Goal: Task Accomplishment & Management: Manage account settings

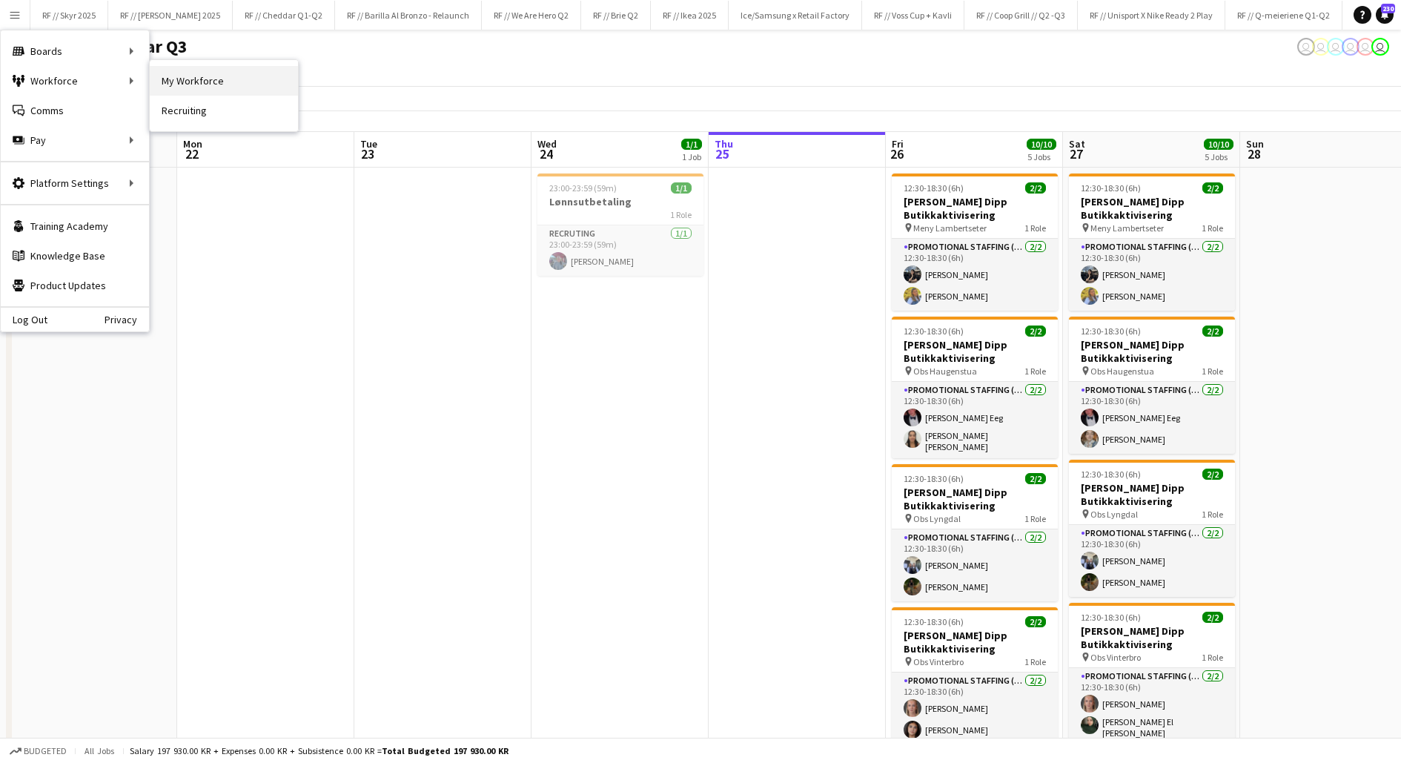
scroll to position [0, 308]
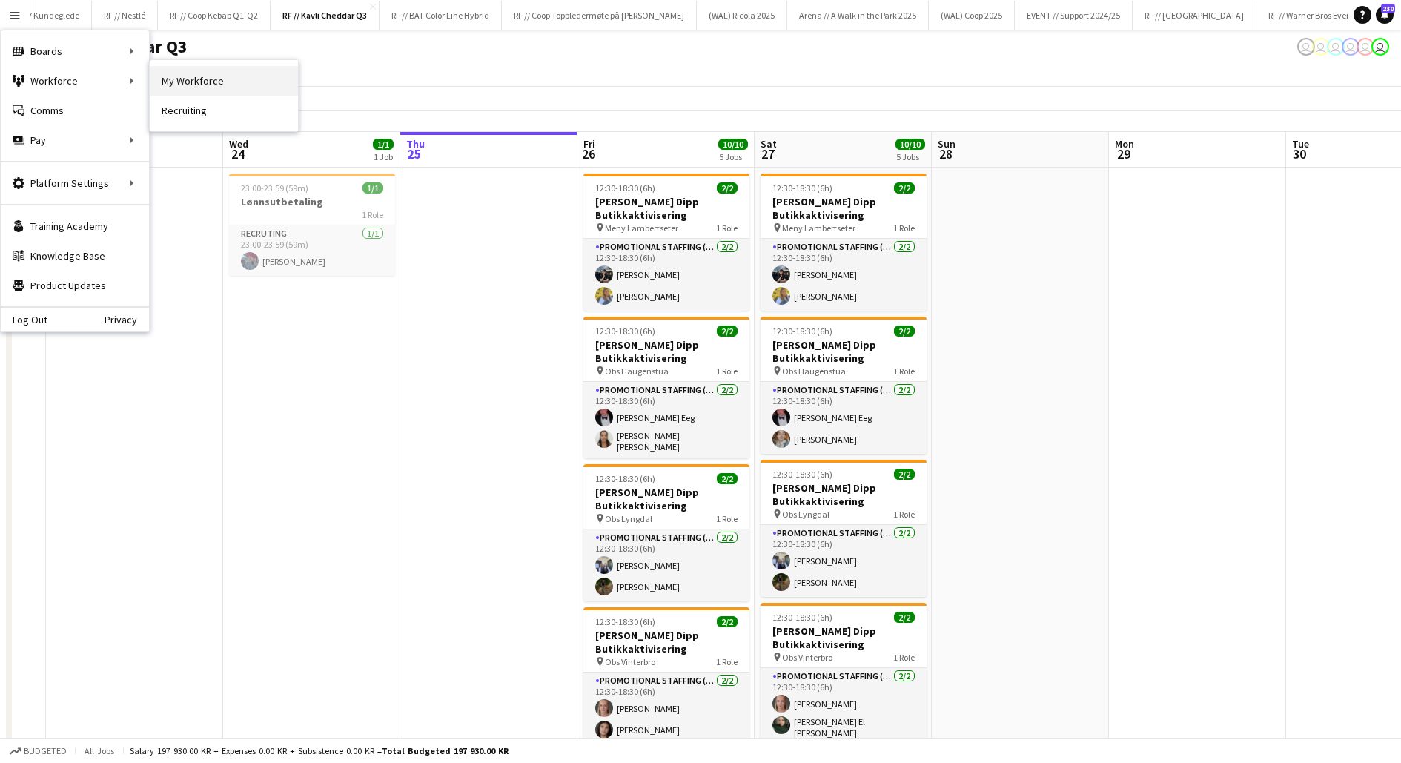
click at [174, 79] on link "My Workforce" at bounding box center [224, 81] width 148 height 30
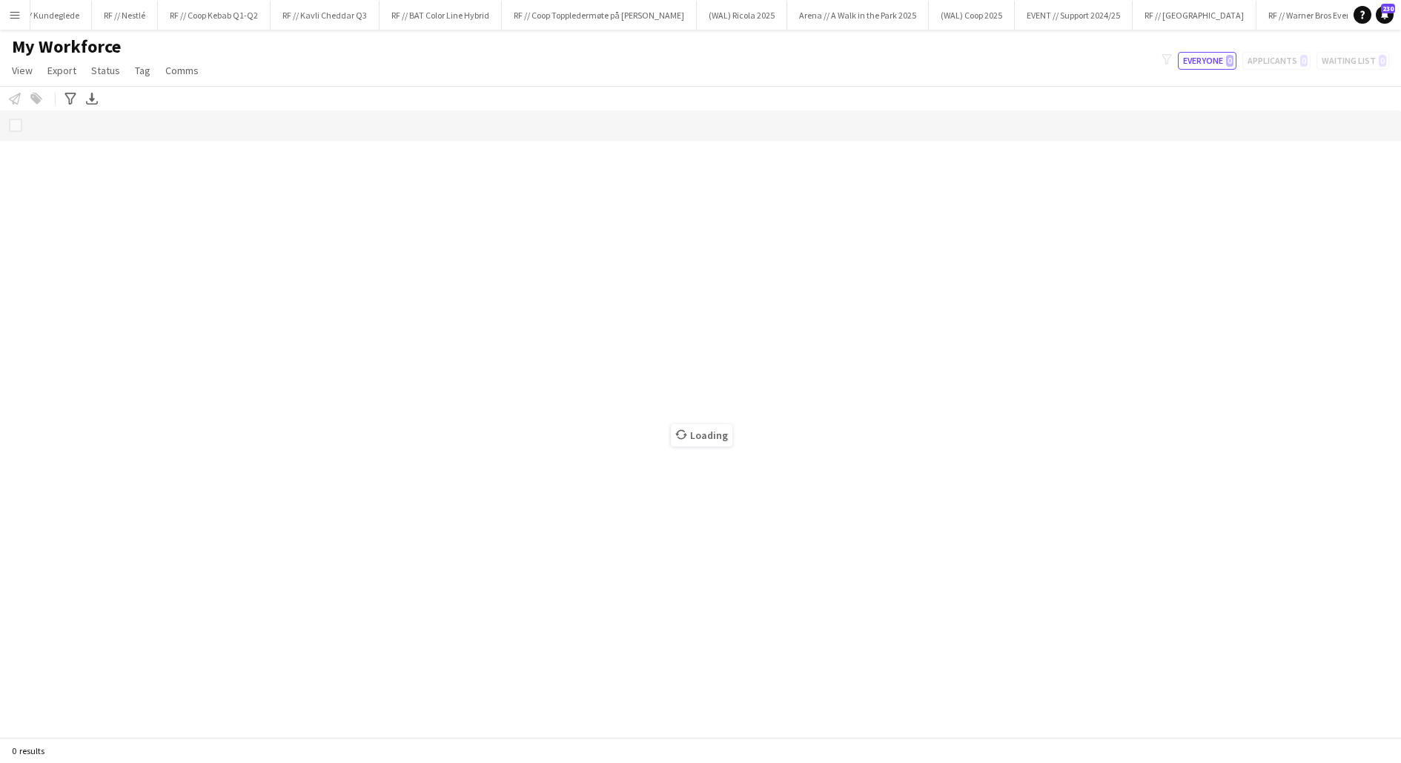
scroll to position [0, 1425]
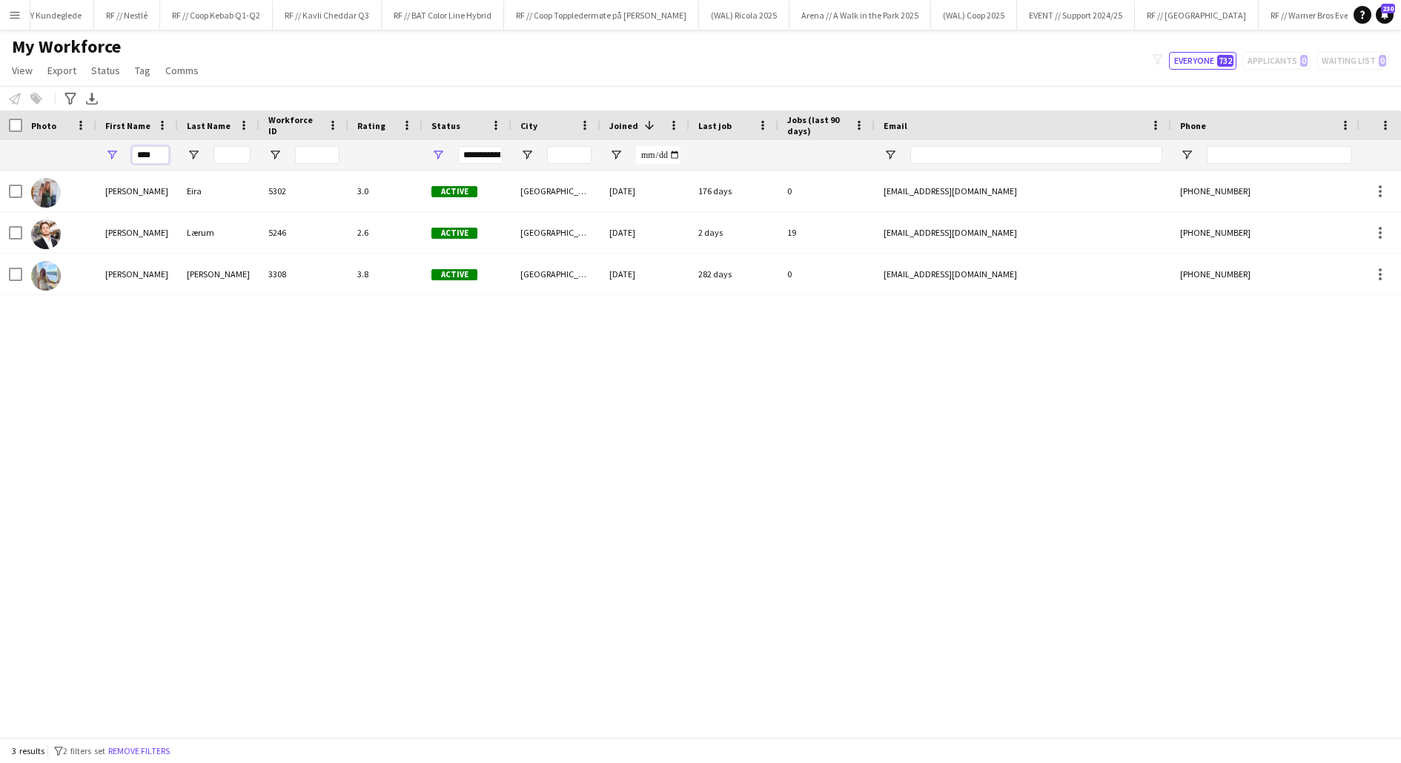
click at [152, 151] on input "****" at bounding box center [150, 155] width 37 height 18
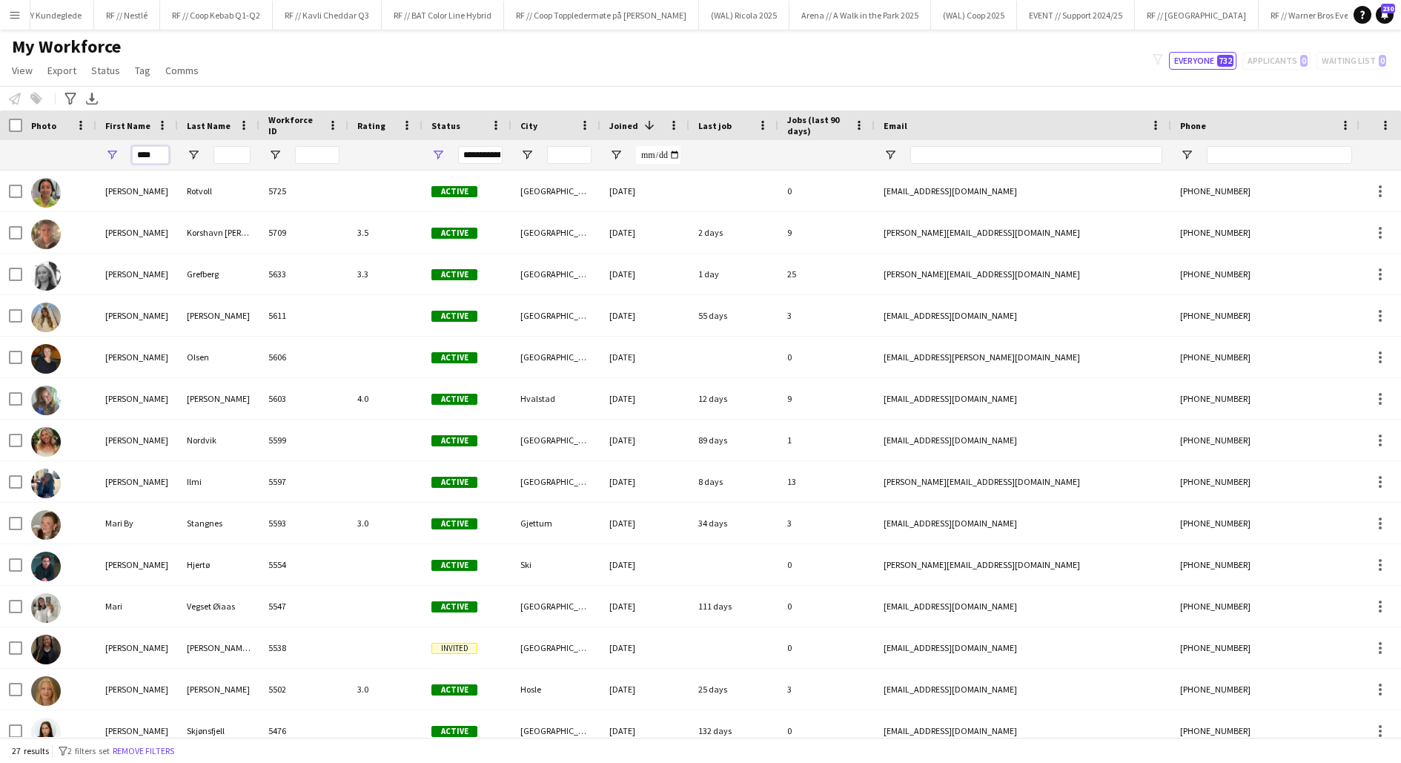
type input "****"
click at [228, 151] on input "Last Name Filter Input" at bounding box center [232, 155] width 37 height 18
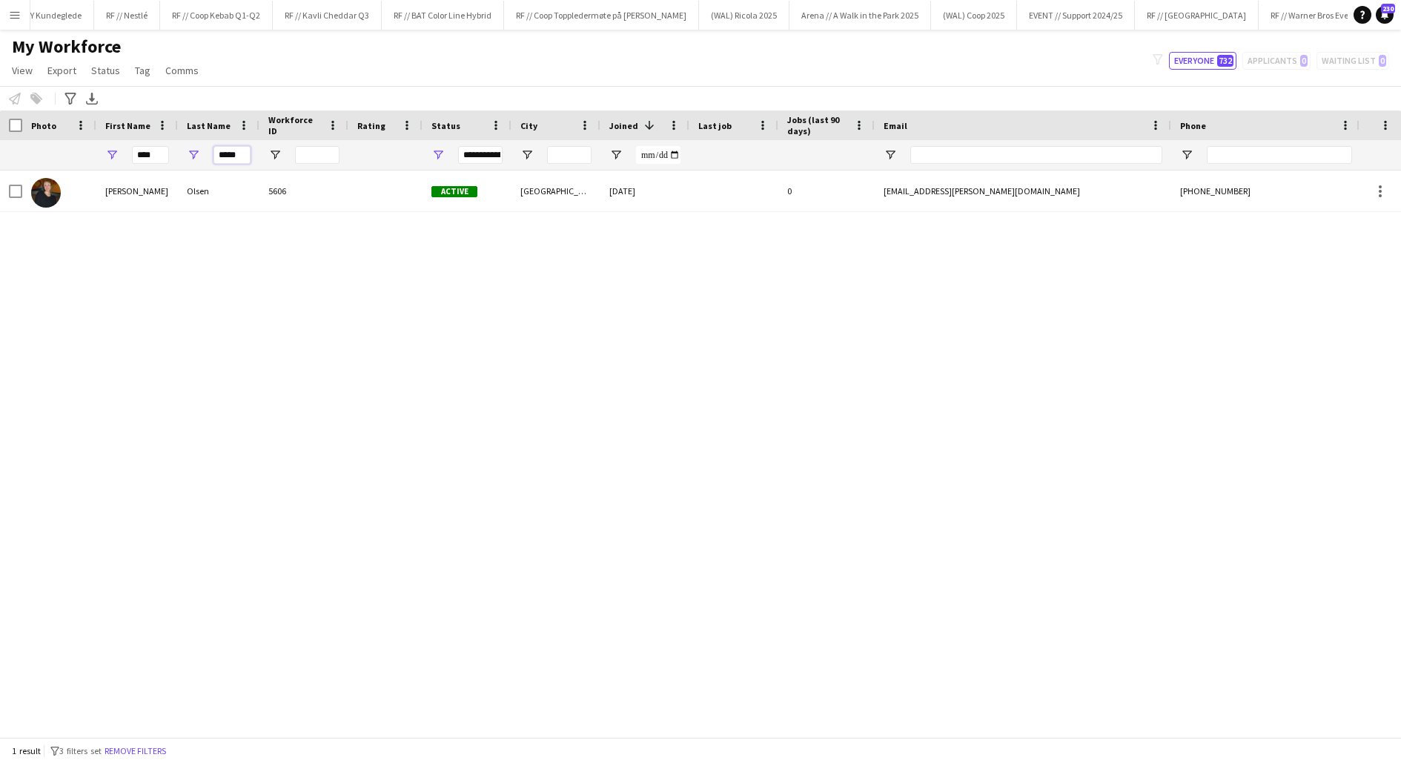
type input "*****"
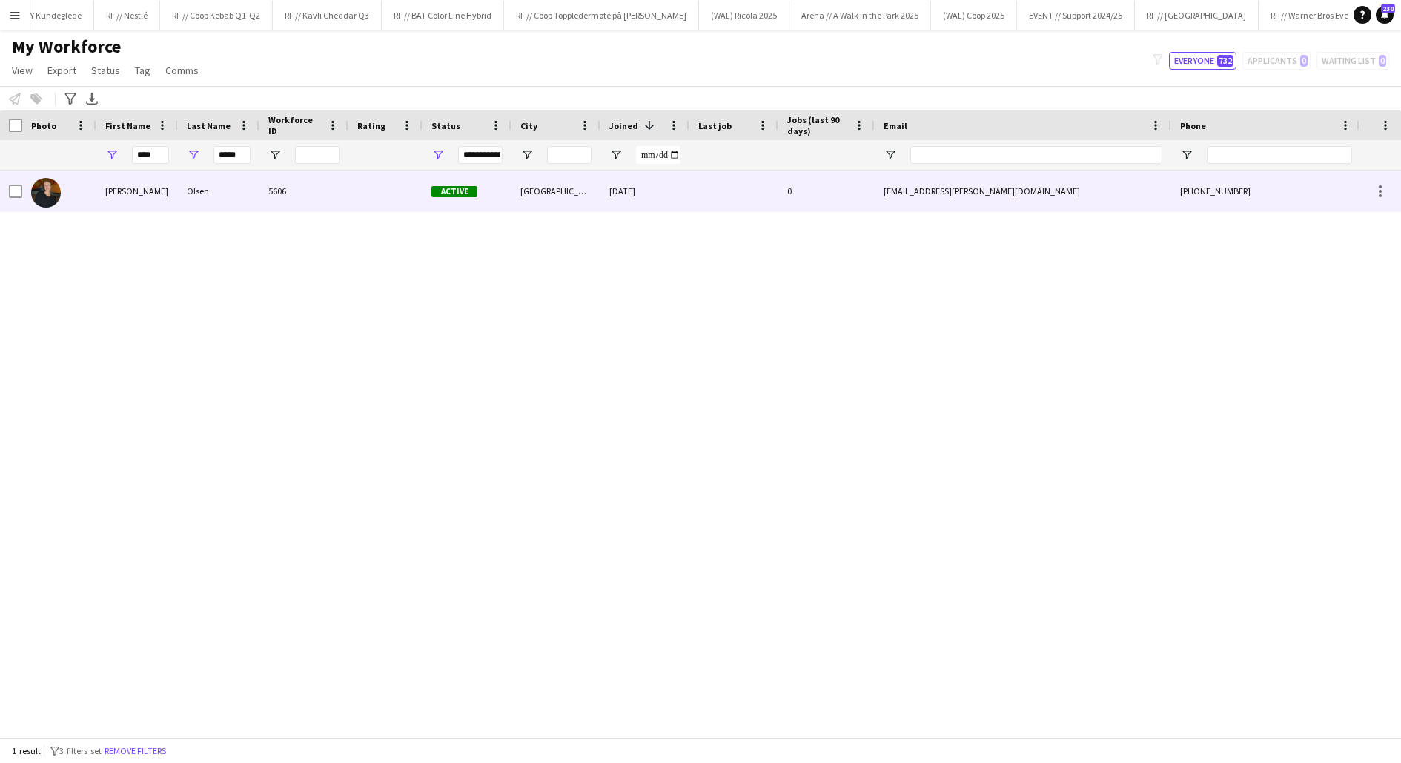
click at [162, 189] on div "[PERSON_NAME]" at bounding box center [137, 191] width 82 height 41
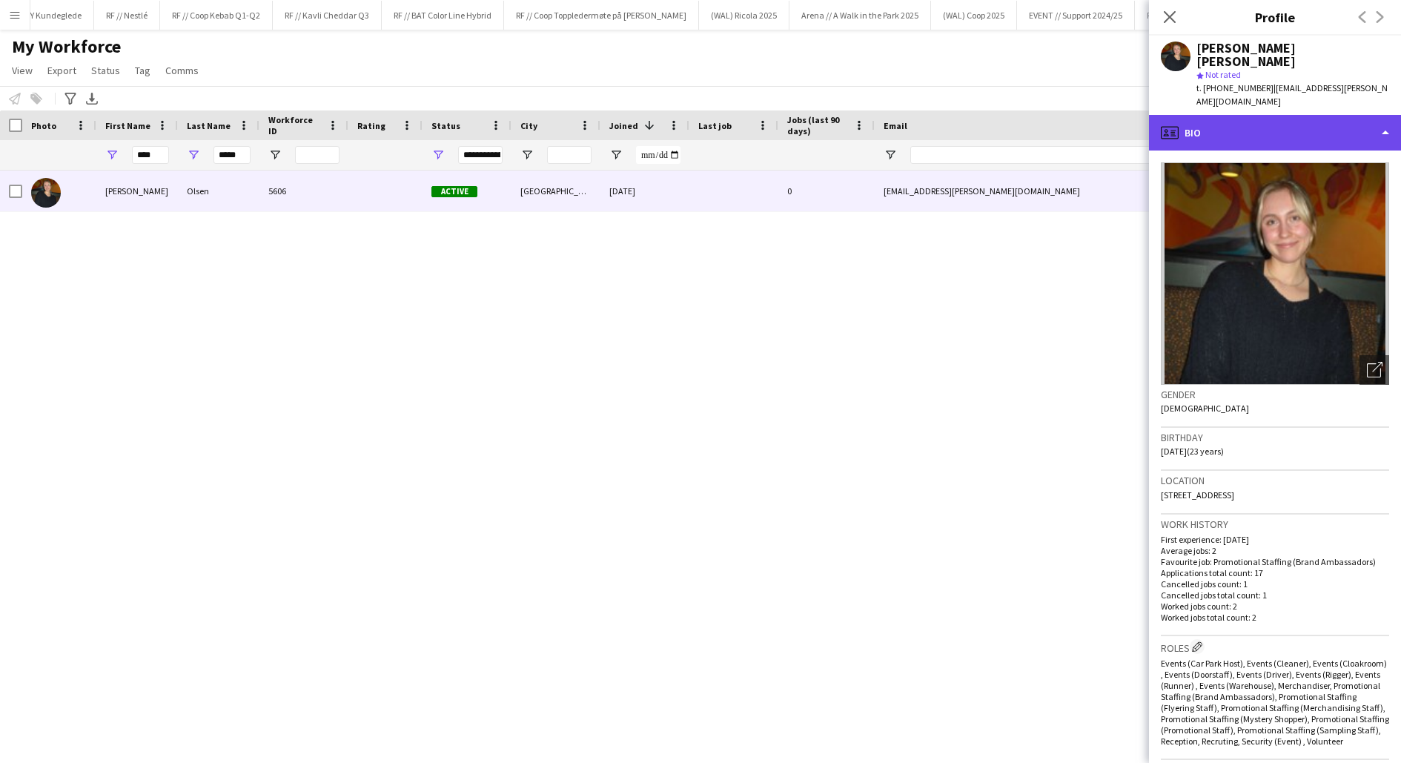
click at [1303, 115] on div "profile Bio" at bounding box center [1275, 133] width 252 height 36
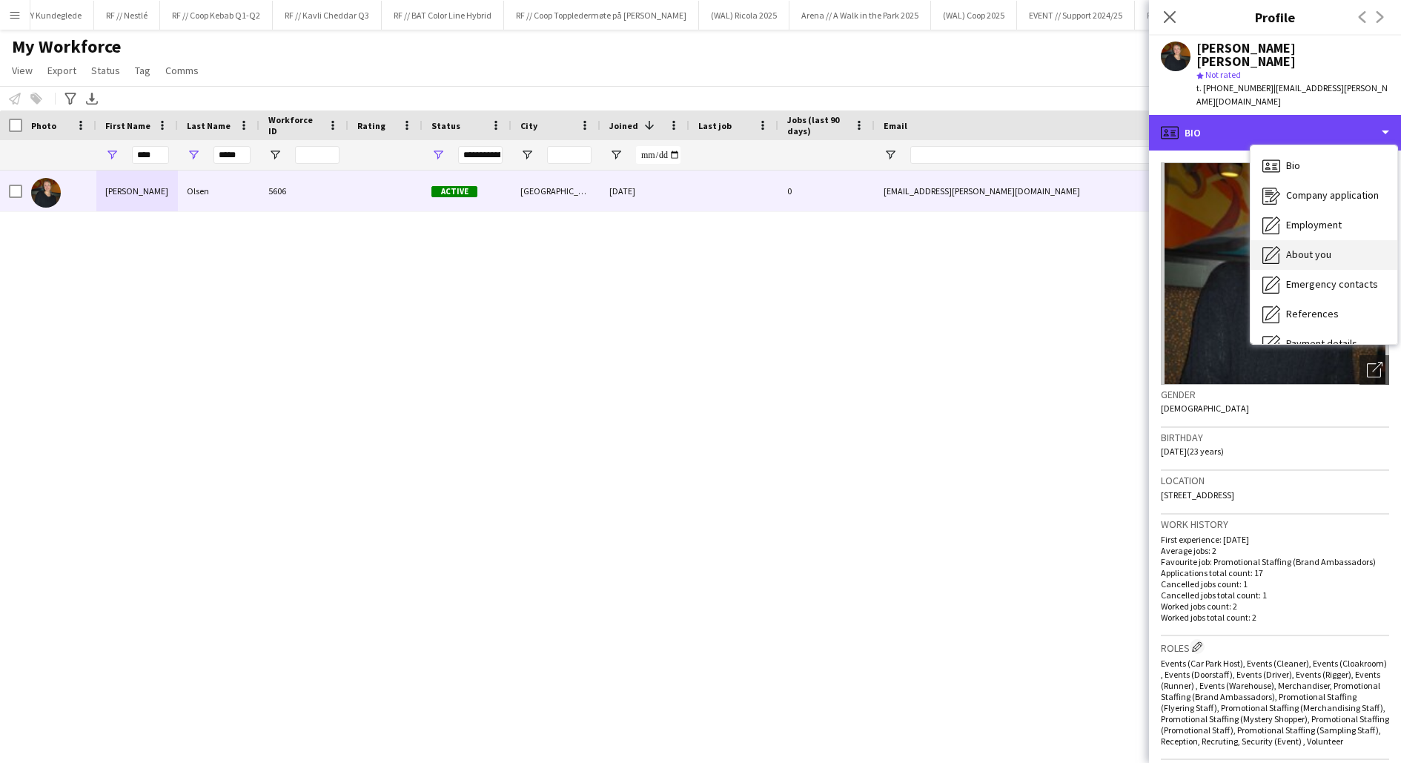
scroll to position [139, 0]
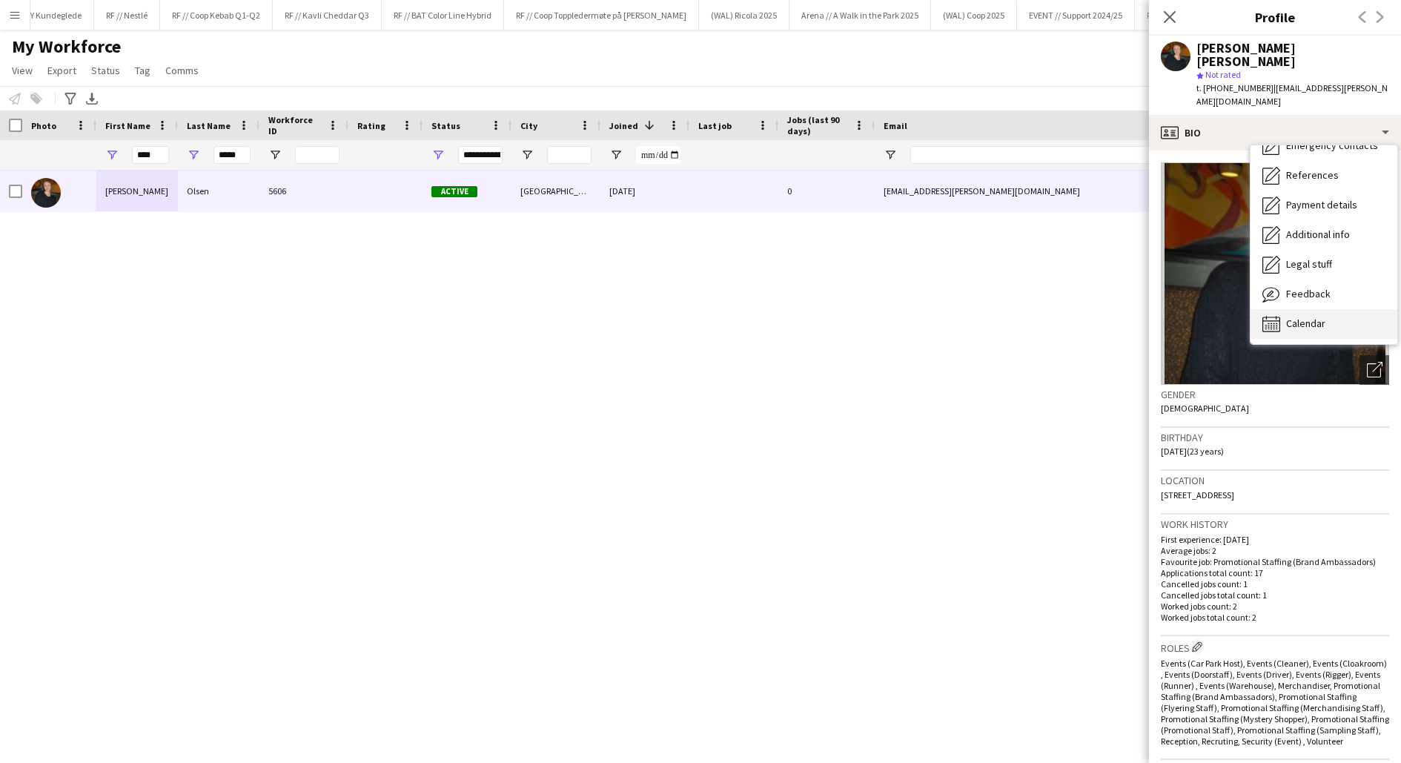
click at [1305, 309] on div "Calendar Calendar" at bounding box center [1324, 324] width 147 height 30
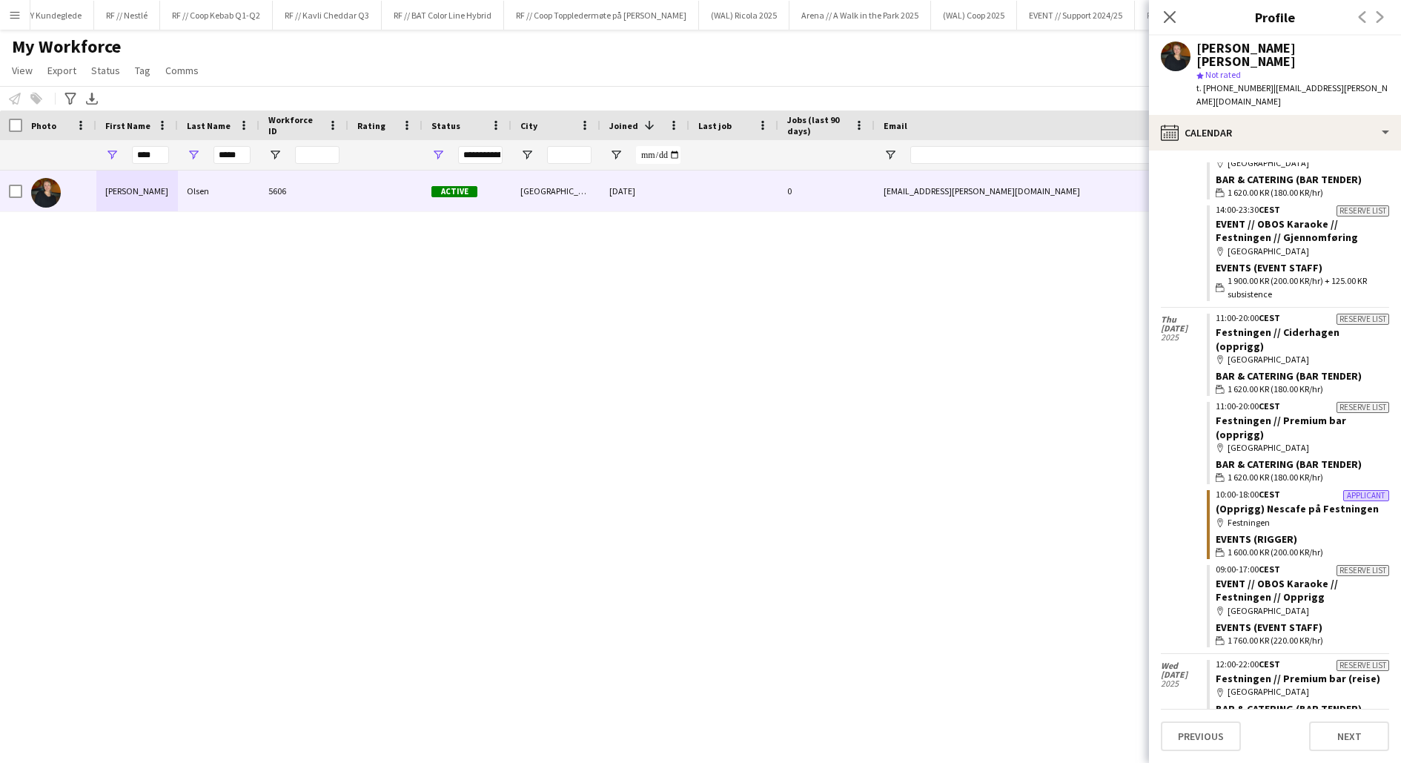
scroll to position [984, 0]
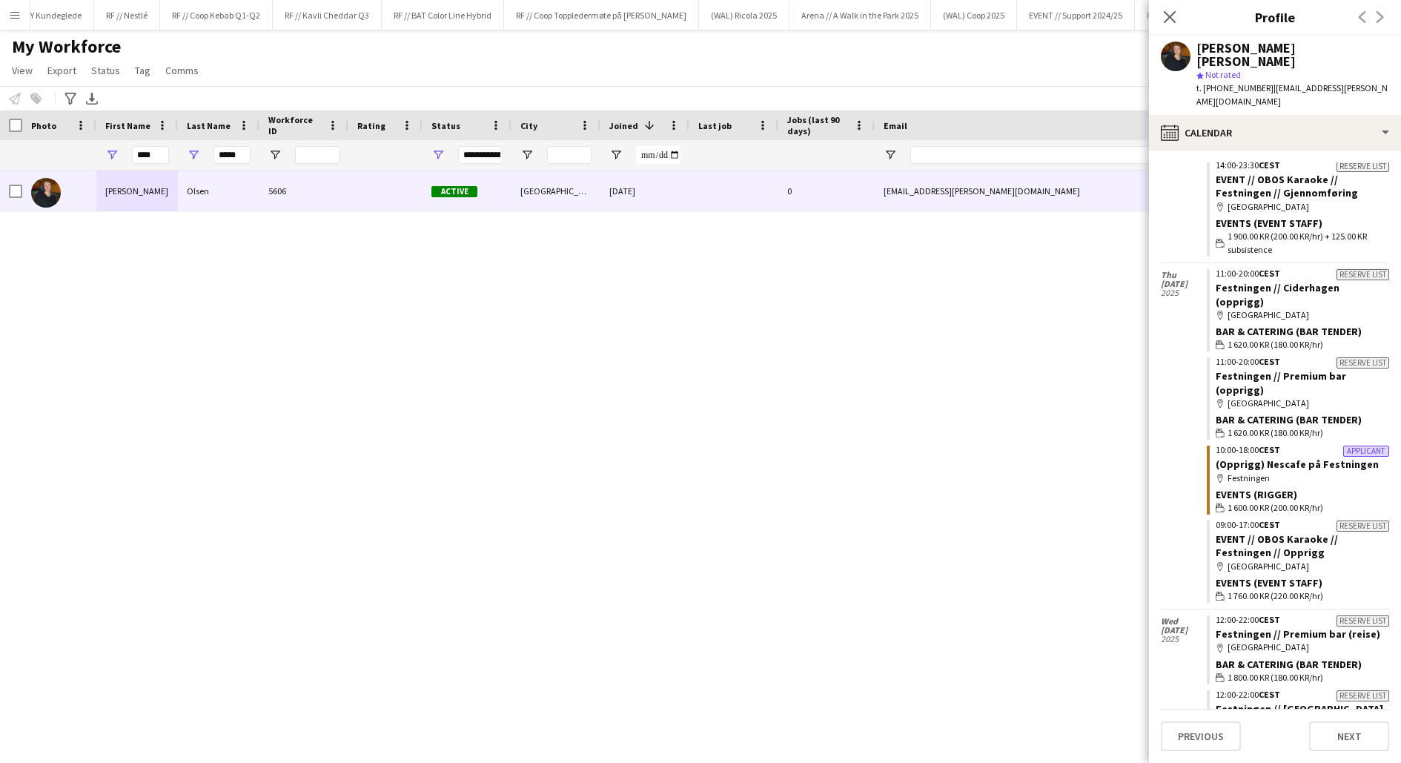
click at [14, 15] on app-icon "Menu" at bounding box center [15, 15] width 12 height 12
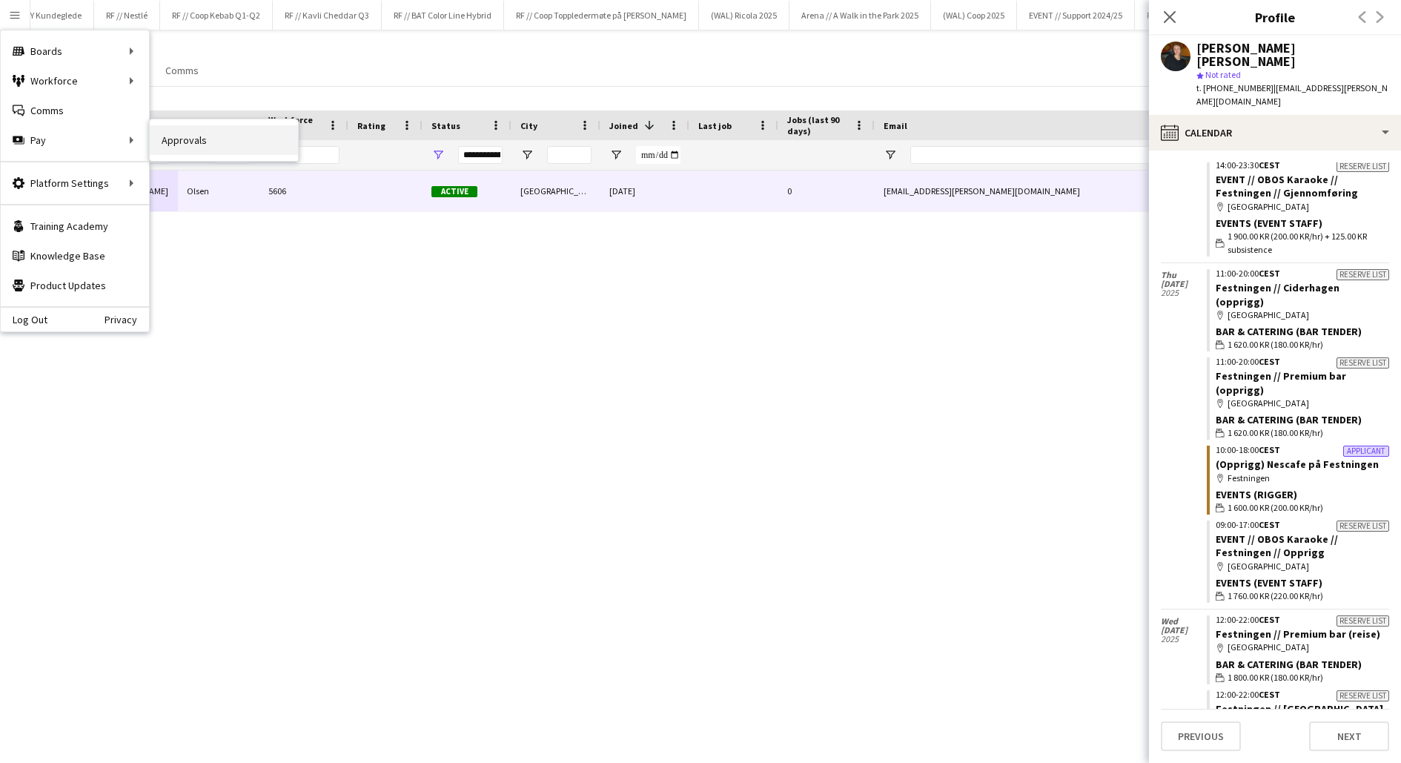
click at [173, 137] on link "Approvals" at bounding box center [224, 140] width 148 height 30
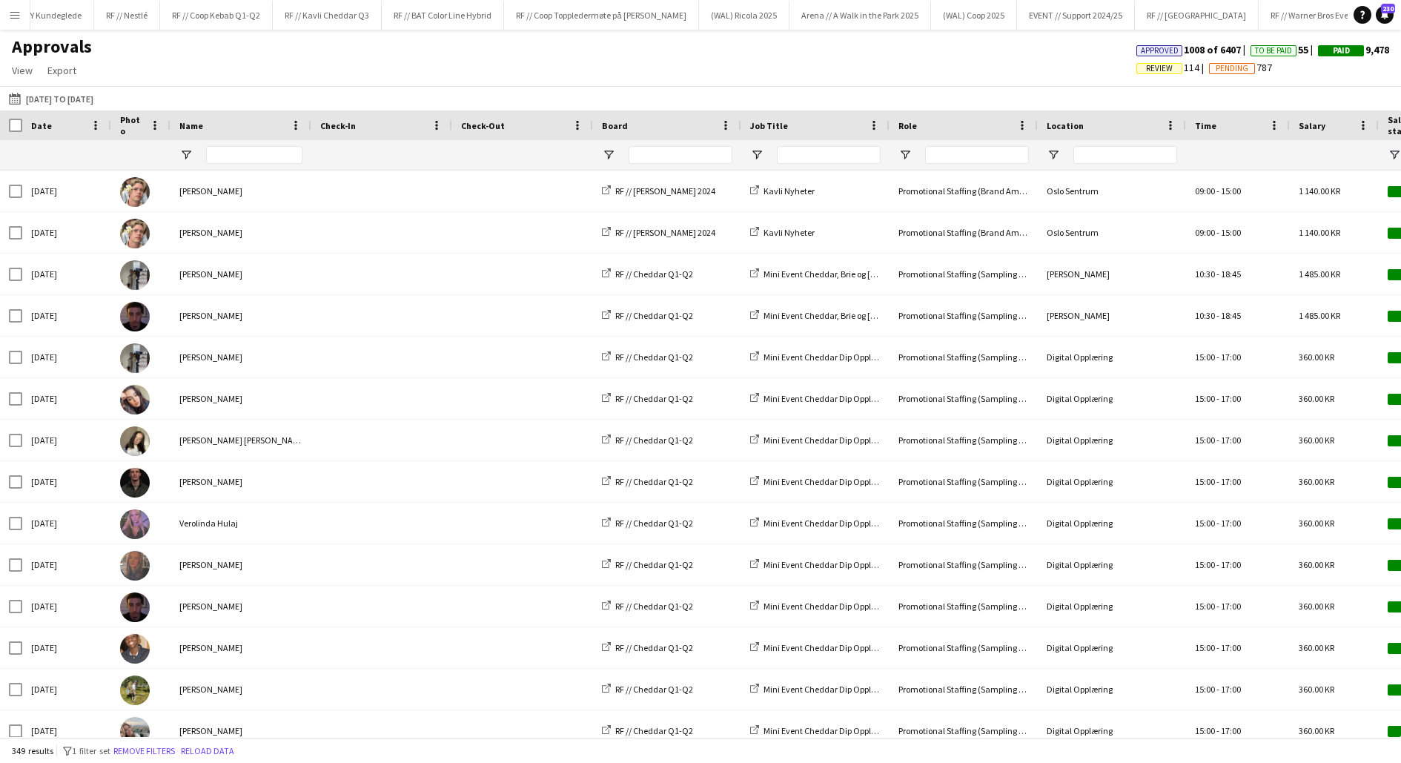
click at [250, 144] on div at bounding box center [254, 155] width 96 height 30
click at [248, 153] on input "Name Filter Input" at bounding box center [254, 155] width 96 height 18
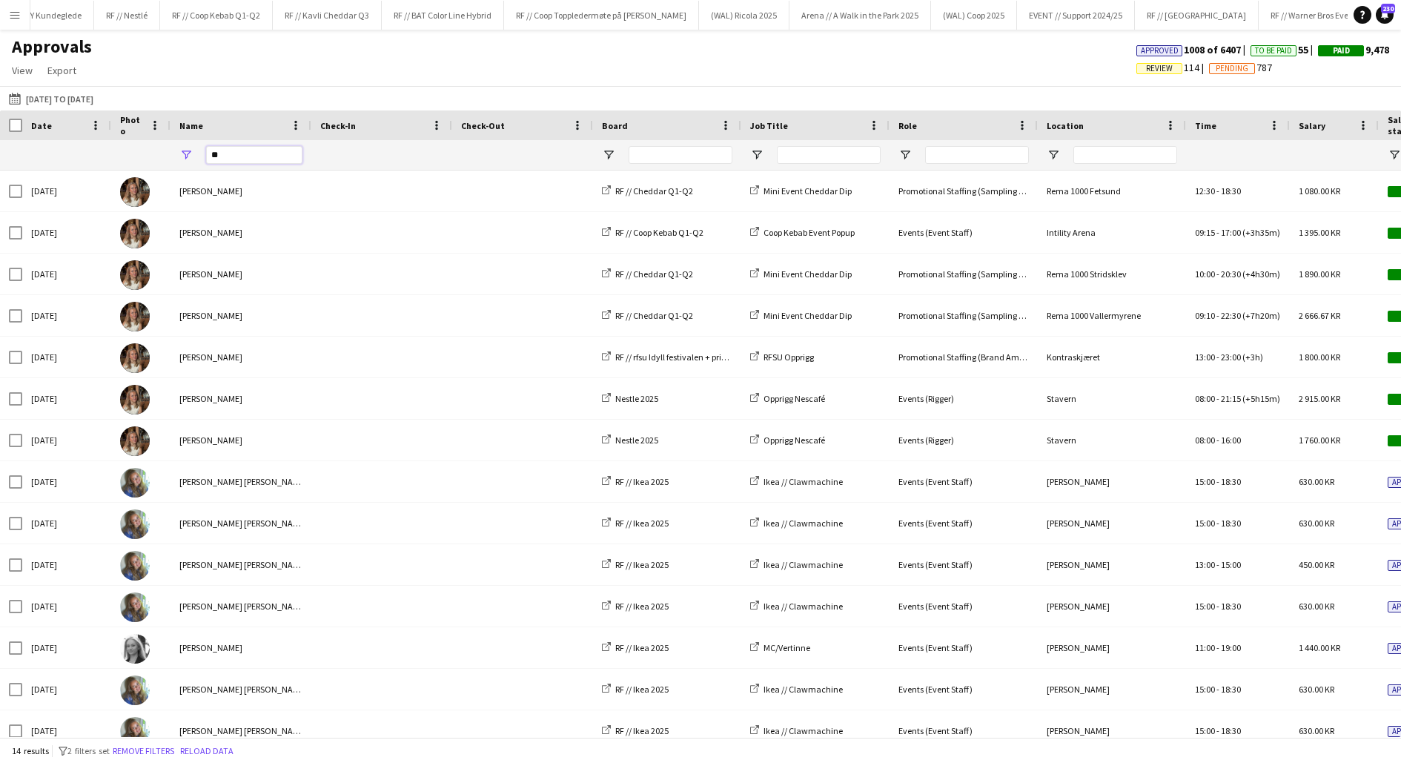
type input "*"
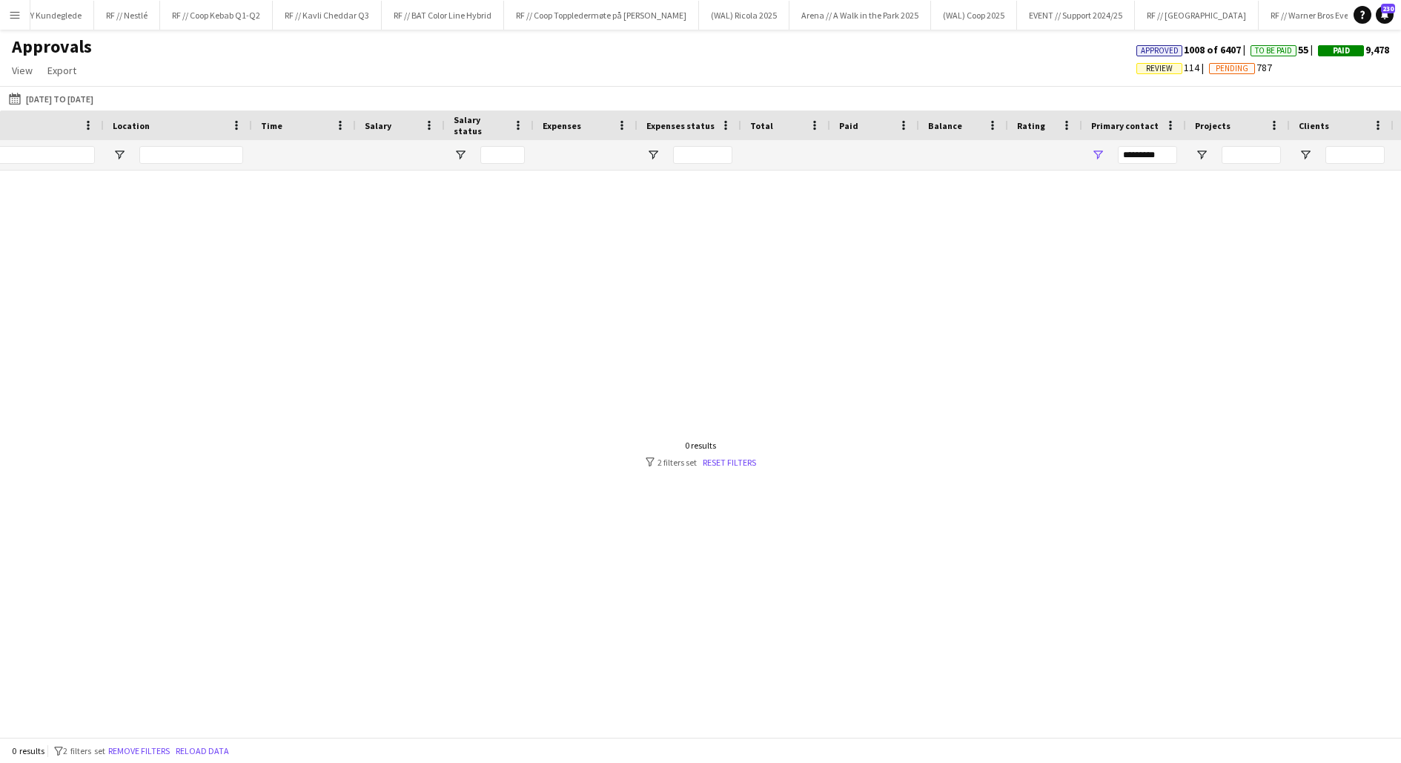
type input "*******"
click at [1134, 154] on input "*********" at bounding box center [1147, 155] width 59 height 18
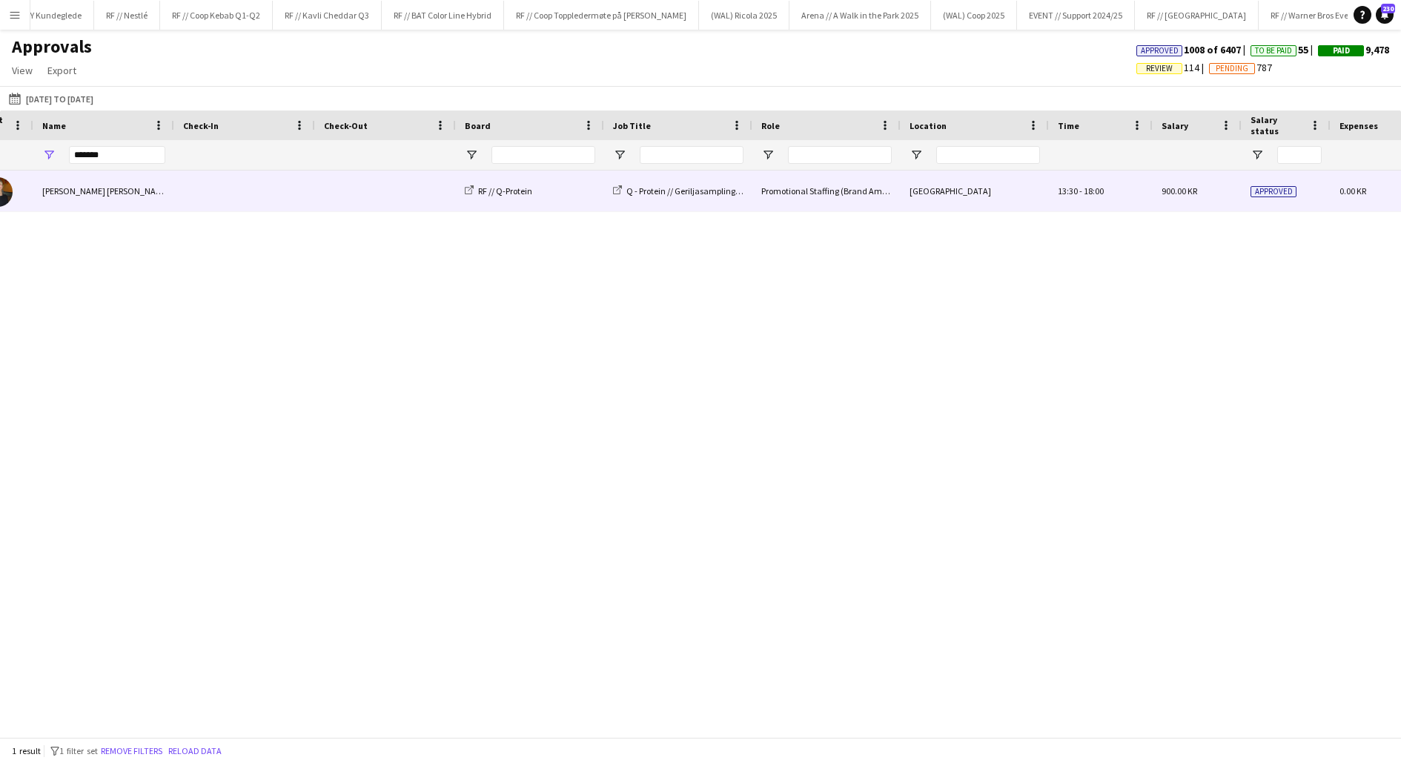
click at [327, 196] on span at bounding box center [385, 191] width 123 height 41
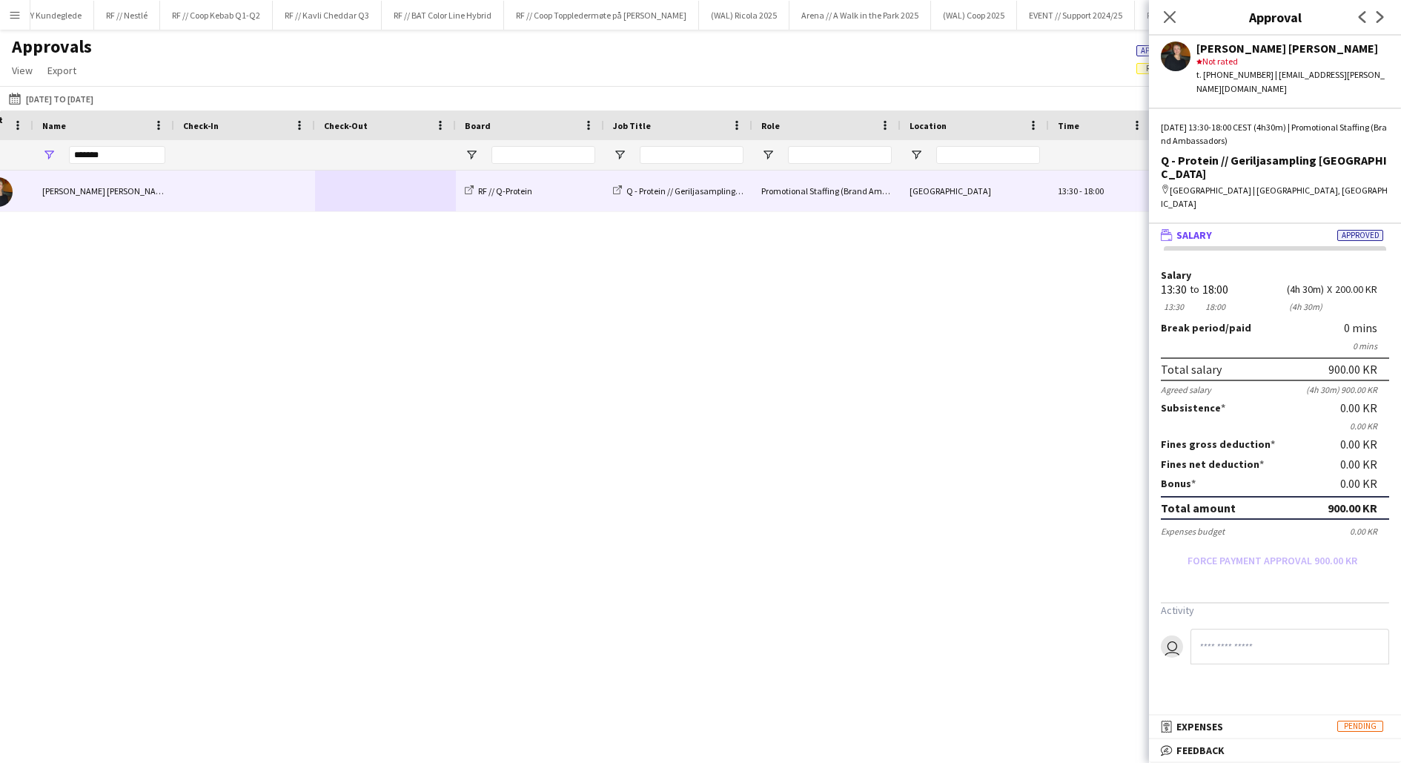
click at [736, 464] on div "Q - Protein // Geriljasampling Trondheim Promotional Staffing (Brand Ambassador…" at bounding box center [700, 454] width 1401 height 566
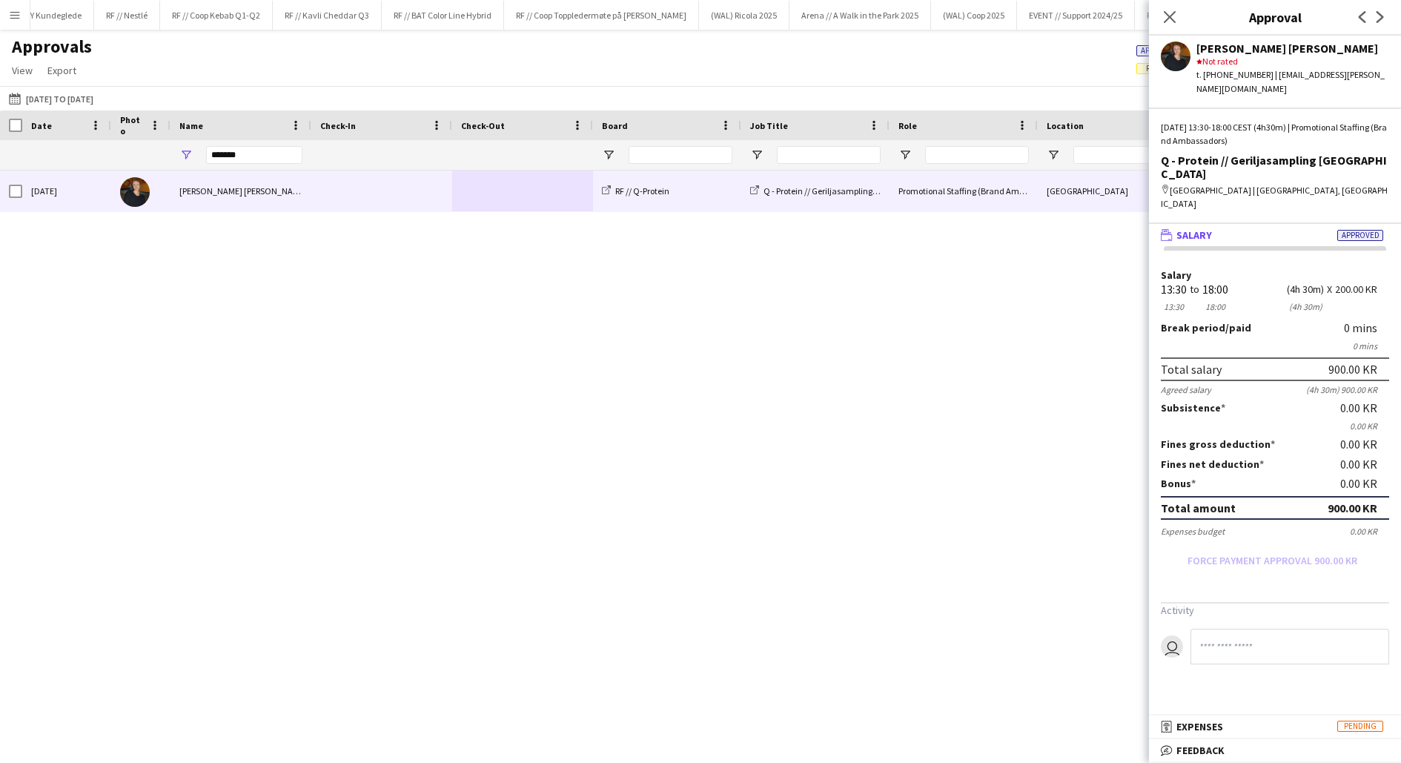
click at [19, 22] on button "Menu" at bounding box center [15, 15] width 30 height 30
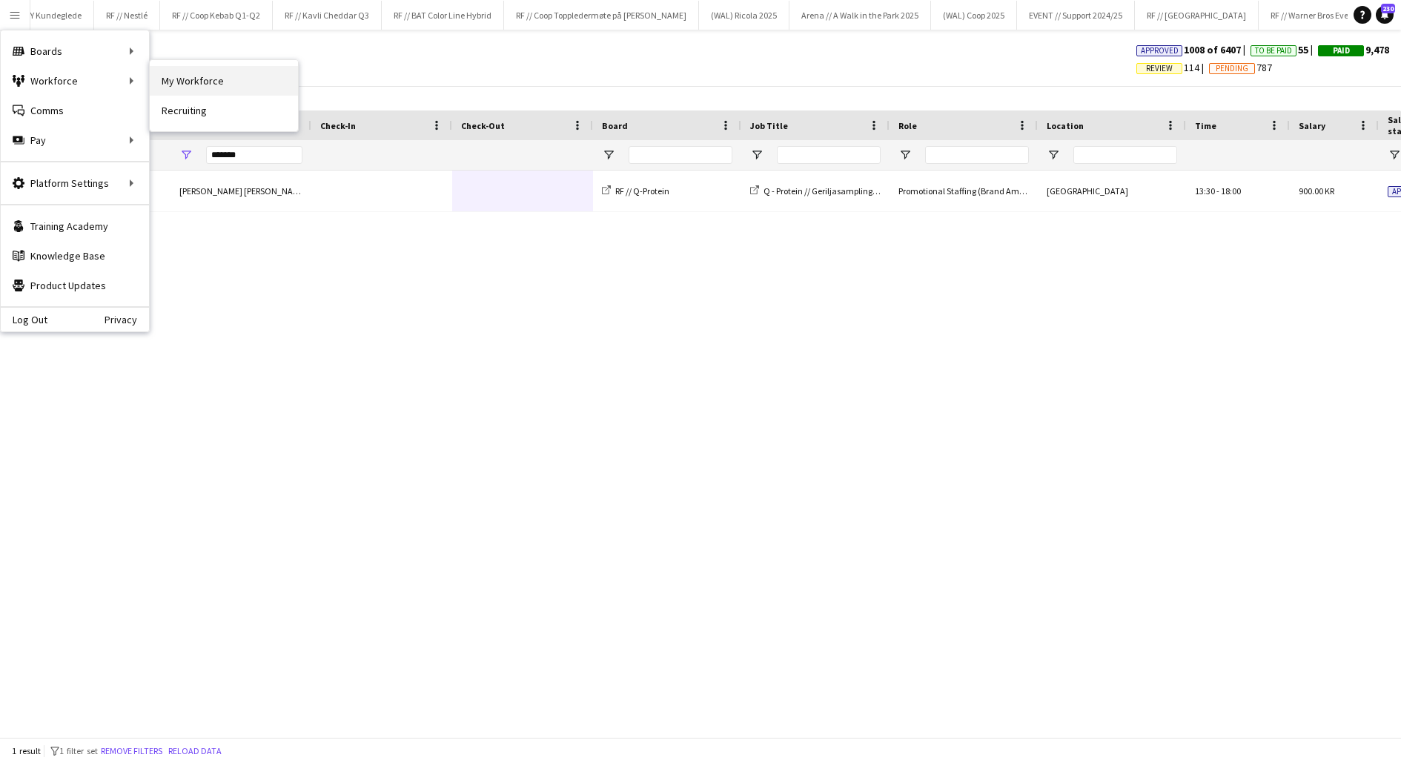
click at [206, 81] on link "My Workforce" at bounding box center [224, 81] width 148 height 30
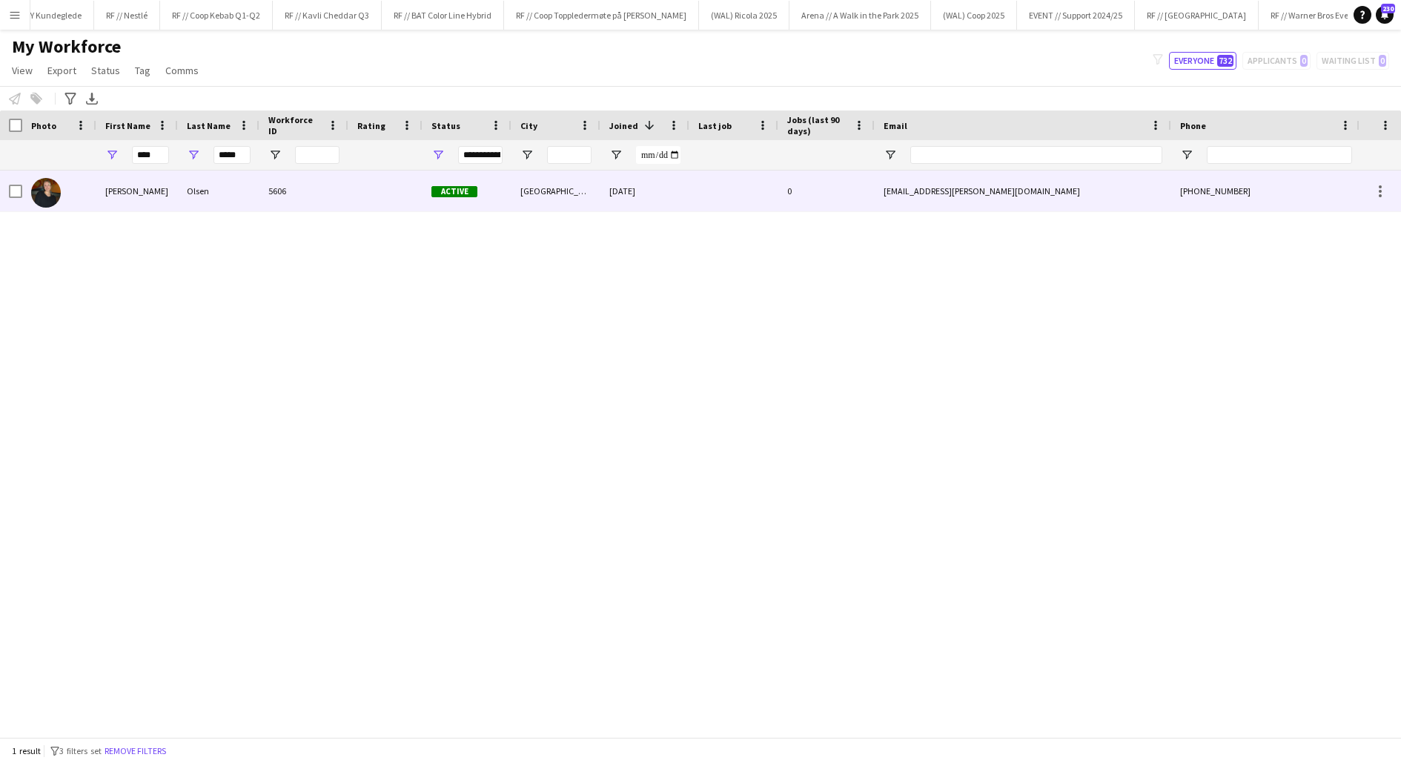
click at [298, 192] on div "5606" at bounding box center [303, 191] width 89 height 41
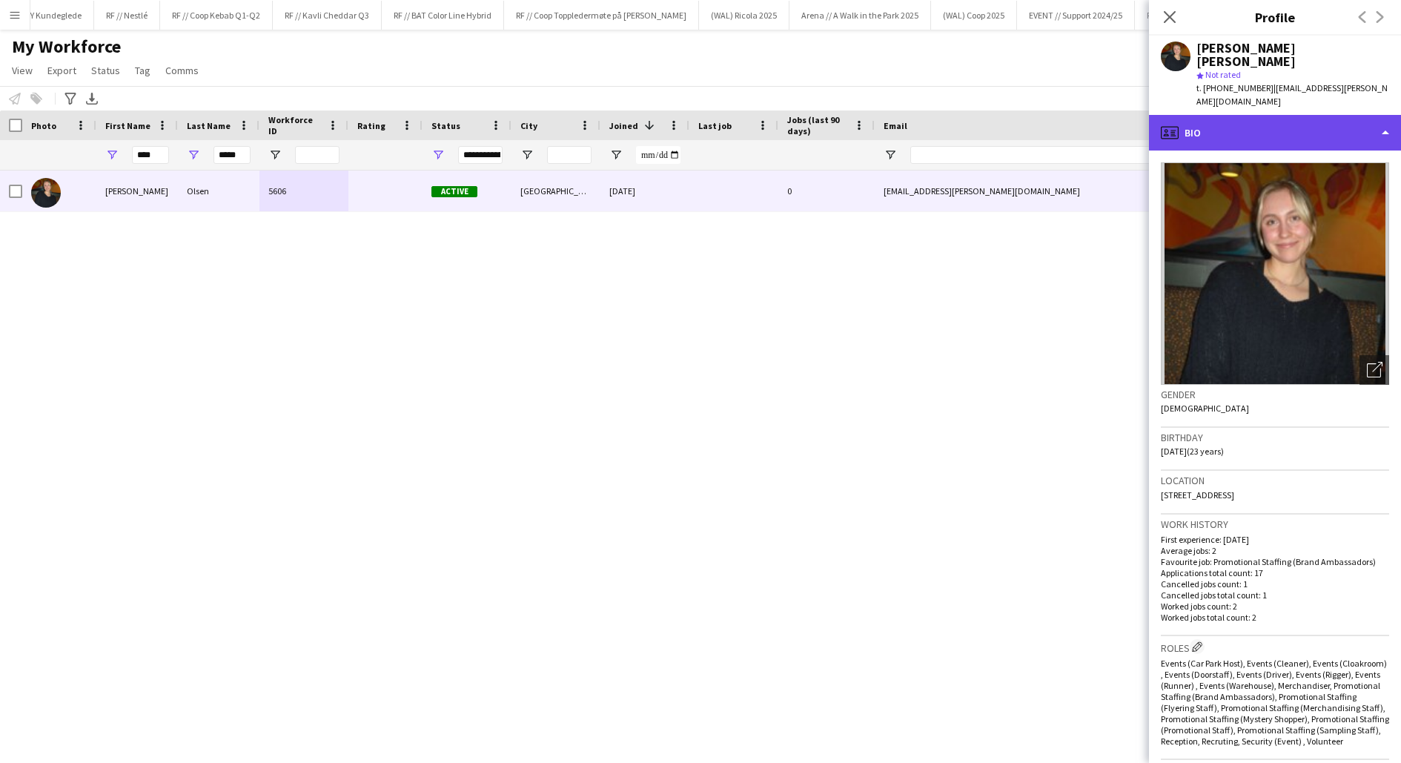
click at [1247, 115] on div "profile Bio" at bounding box center [1275, 133] width 252 height 36
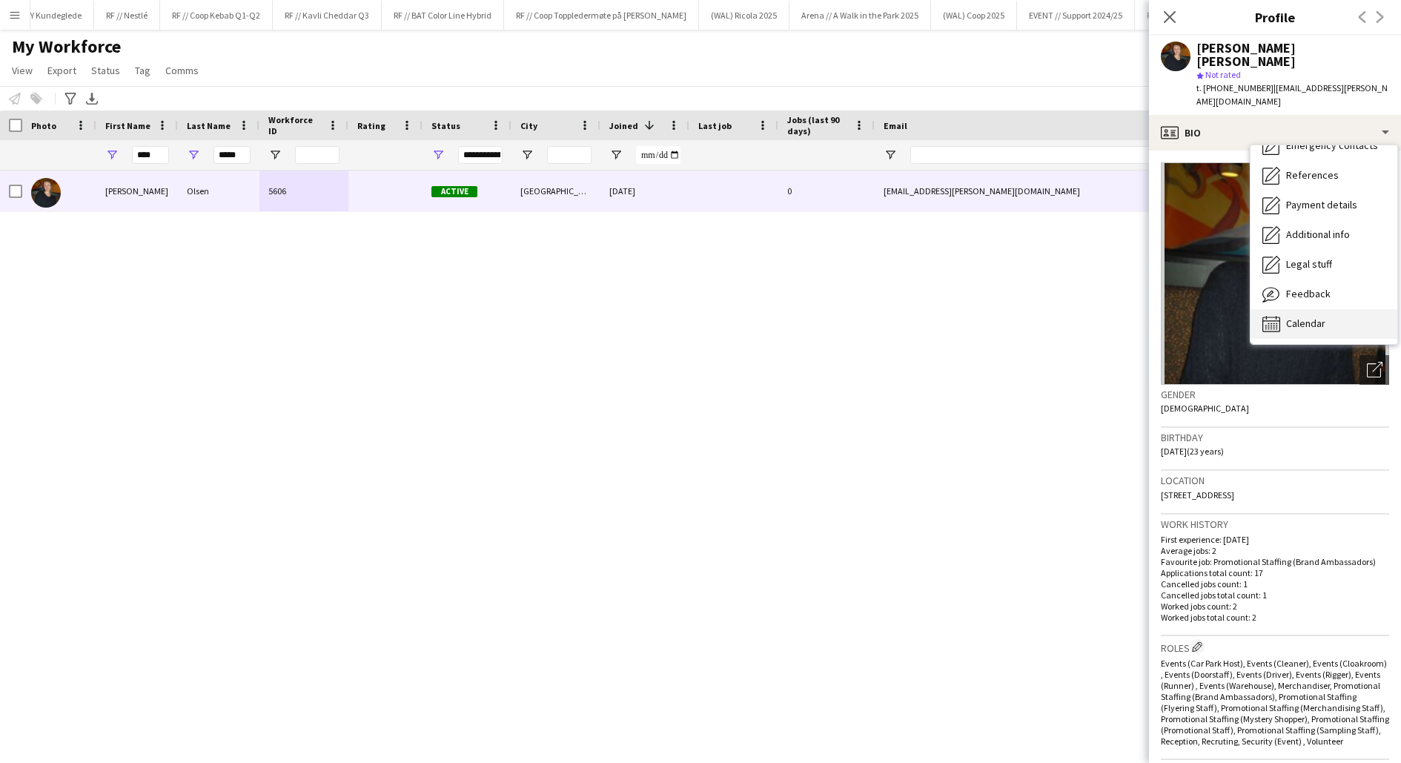
click at [1294, 317] on span "Calendar" at bounding box center [1305, 323] width 39 height 13
